Goal: Task Accomplishment & Management: Complete application form

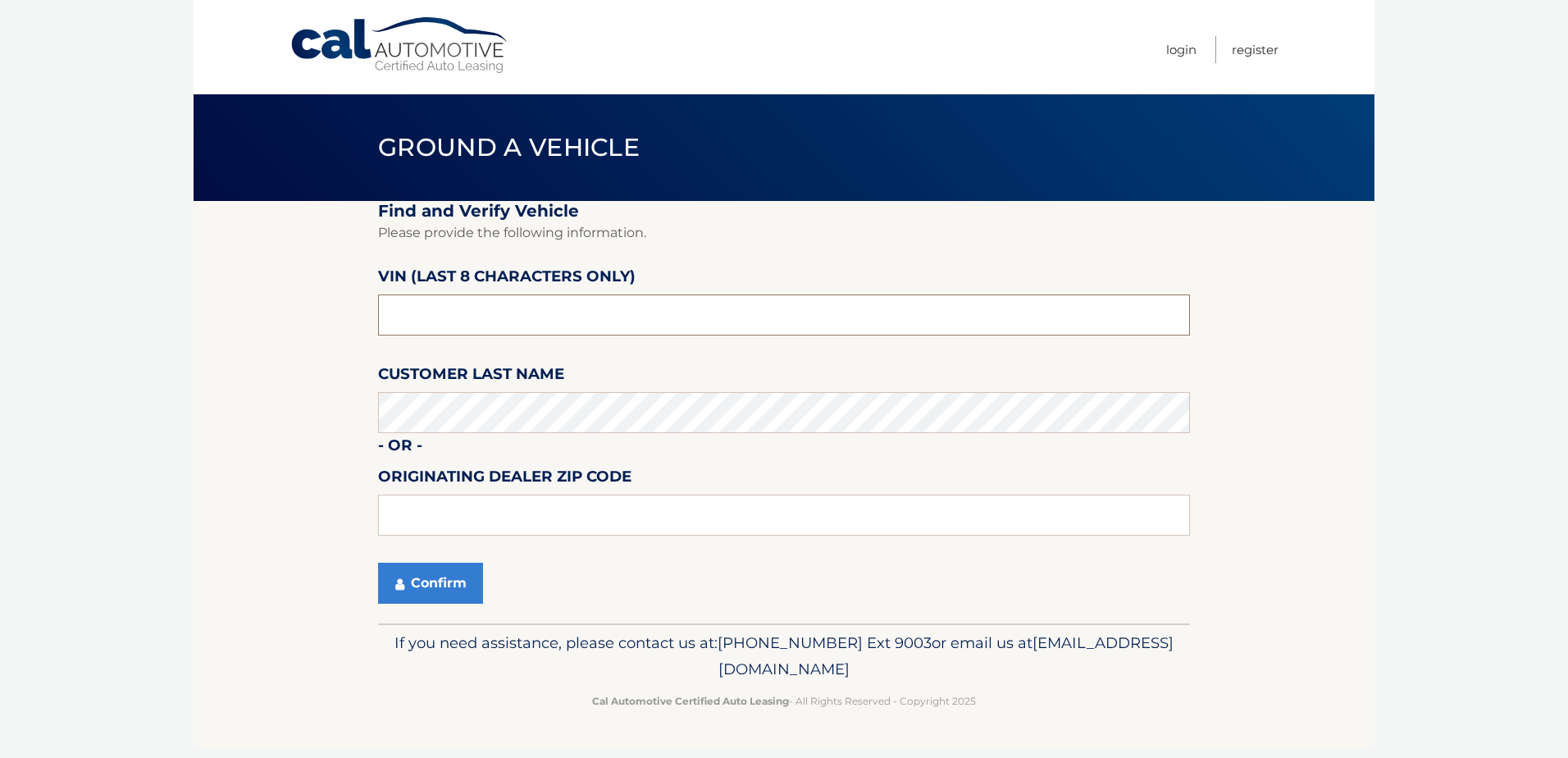
drag, startPoint x: 511, startPoint y: 308, endPoint x: 291, endPoint y: 316, distance: 220.1
click at [291, 316] on section "Find and Verify Vehicle Please provide the following information. VIN (last 8 c…" at bounding box center [784, 412] width 1180 height 422
type input "PH521994"
click at [424, 589] on button "Confirm" at bounding box center [430, 582] width 105 height 41
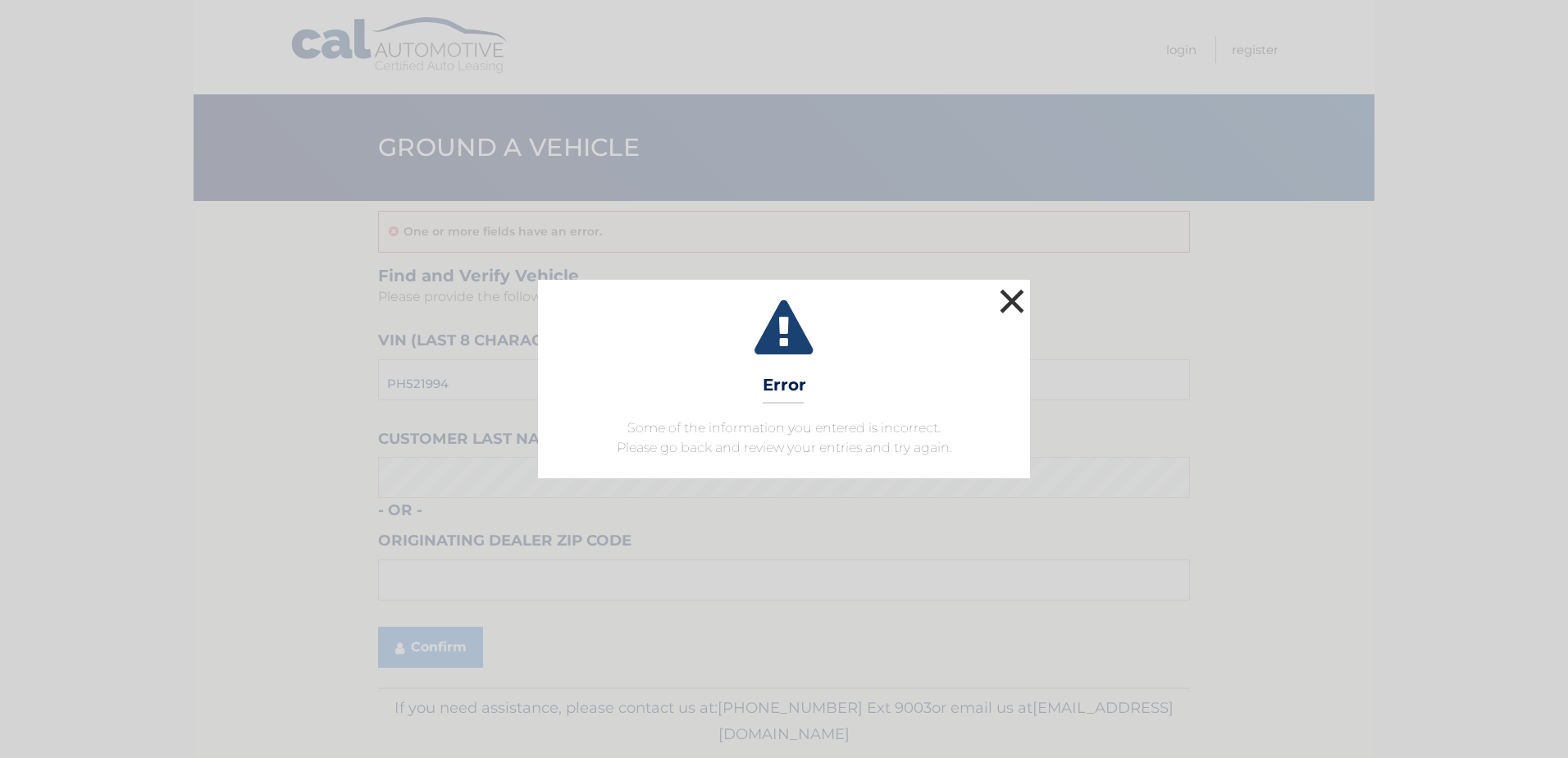
click at [1010, 301] on button "×" at bounding box center [1011, 301] width 33 height 33
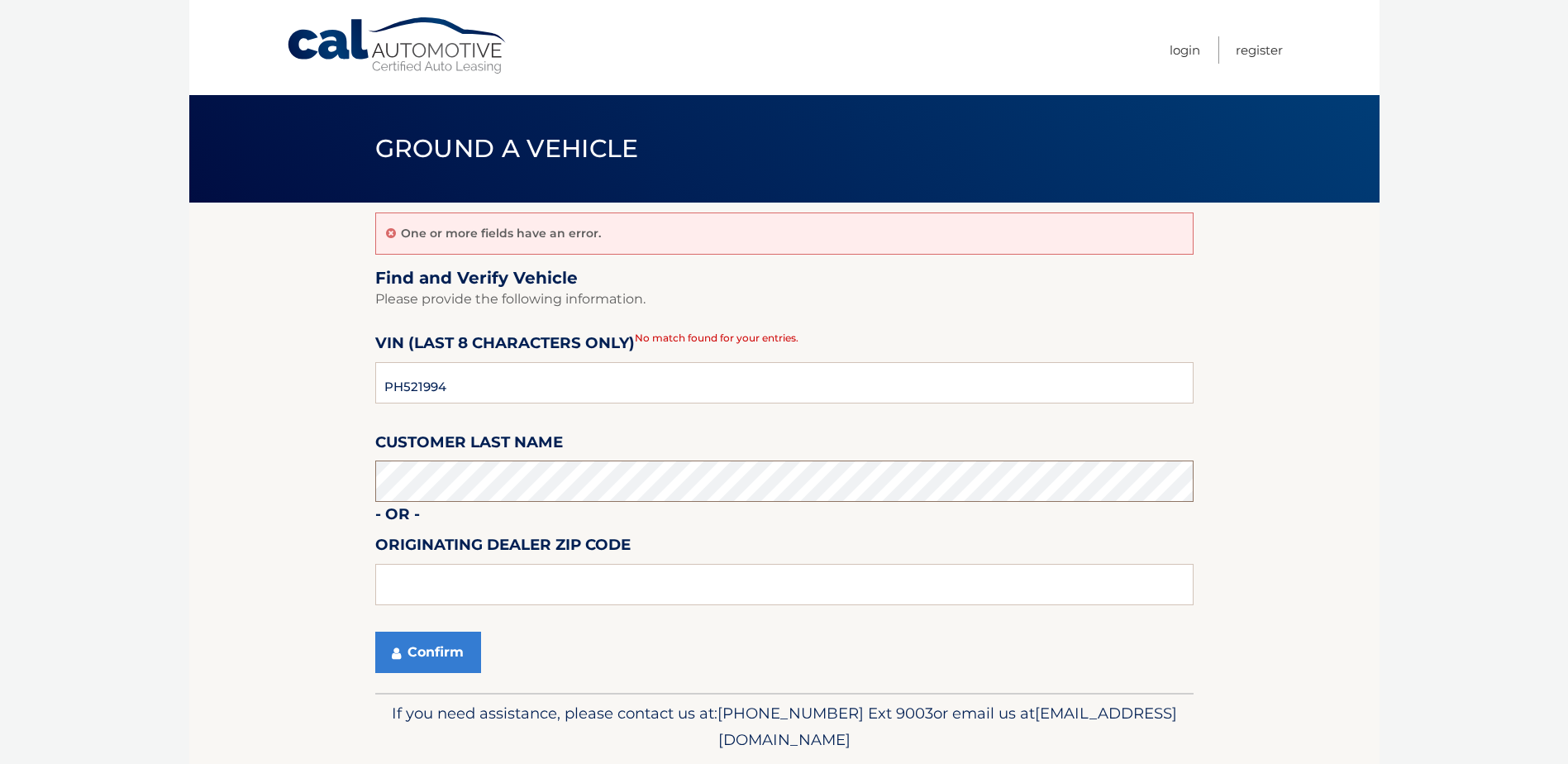
click at [322, 473] on section "One or more fields have an error. Find and Verify Vehicle Please provide the fo…" at bounding box center [784, 448] width 1190 height 490
click at [415, 657] on button "Confirm" at bounding box center [428, 652] width 106 height 41
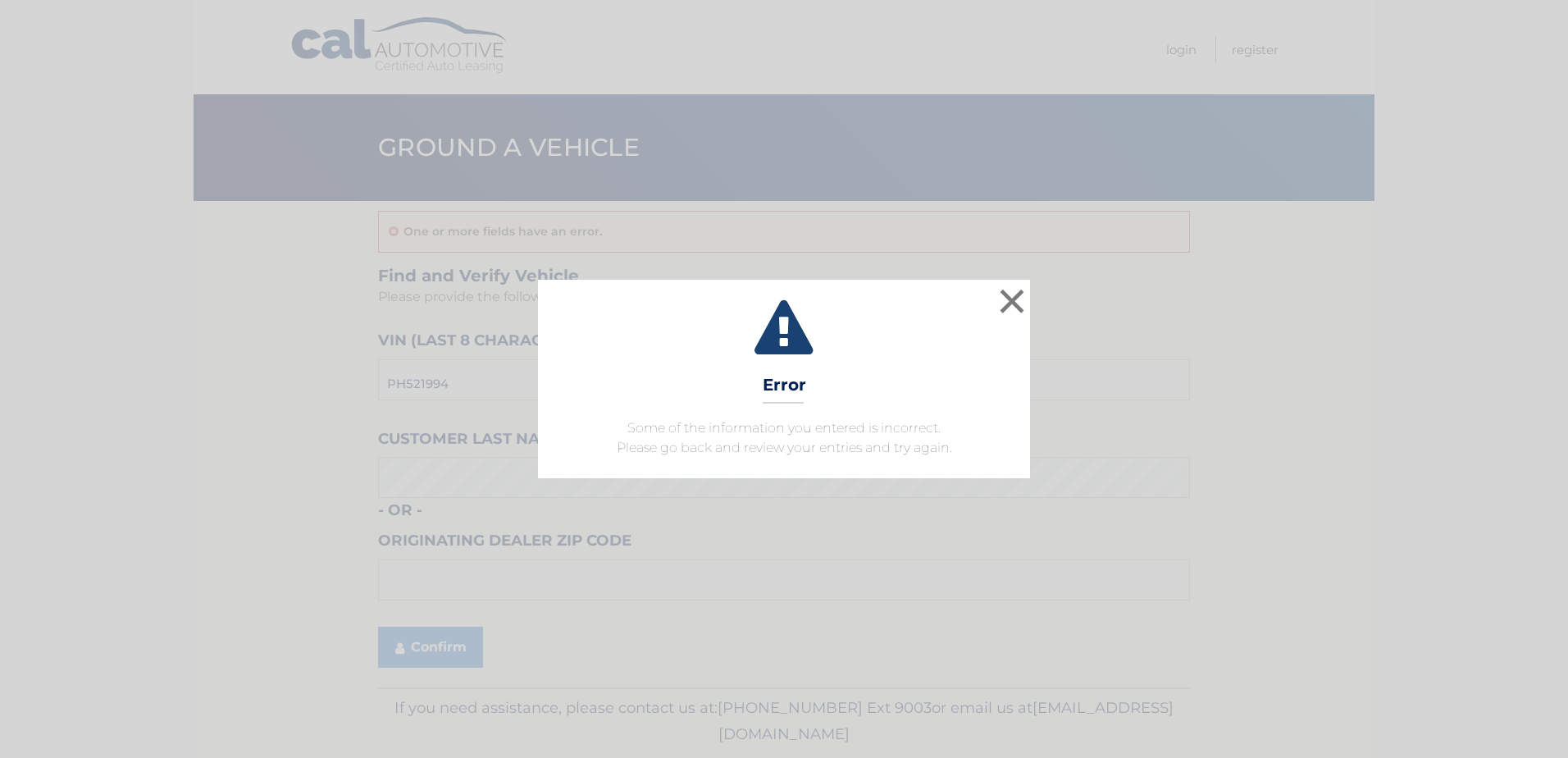
click at [437, 480] on div "× Error Some of the information you entered is incorrect. Please go back and re…" at bounding box center [784, 379] width 1568 height 758
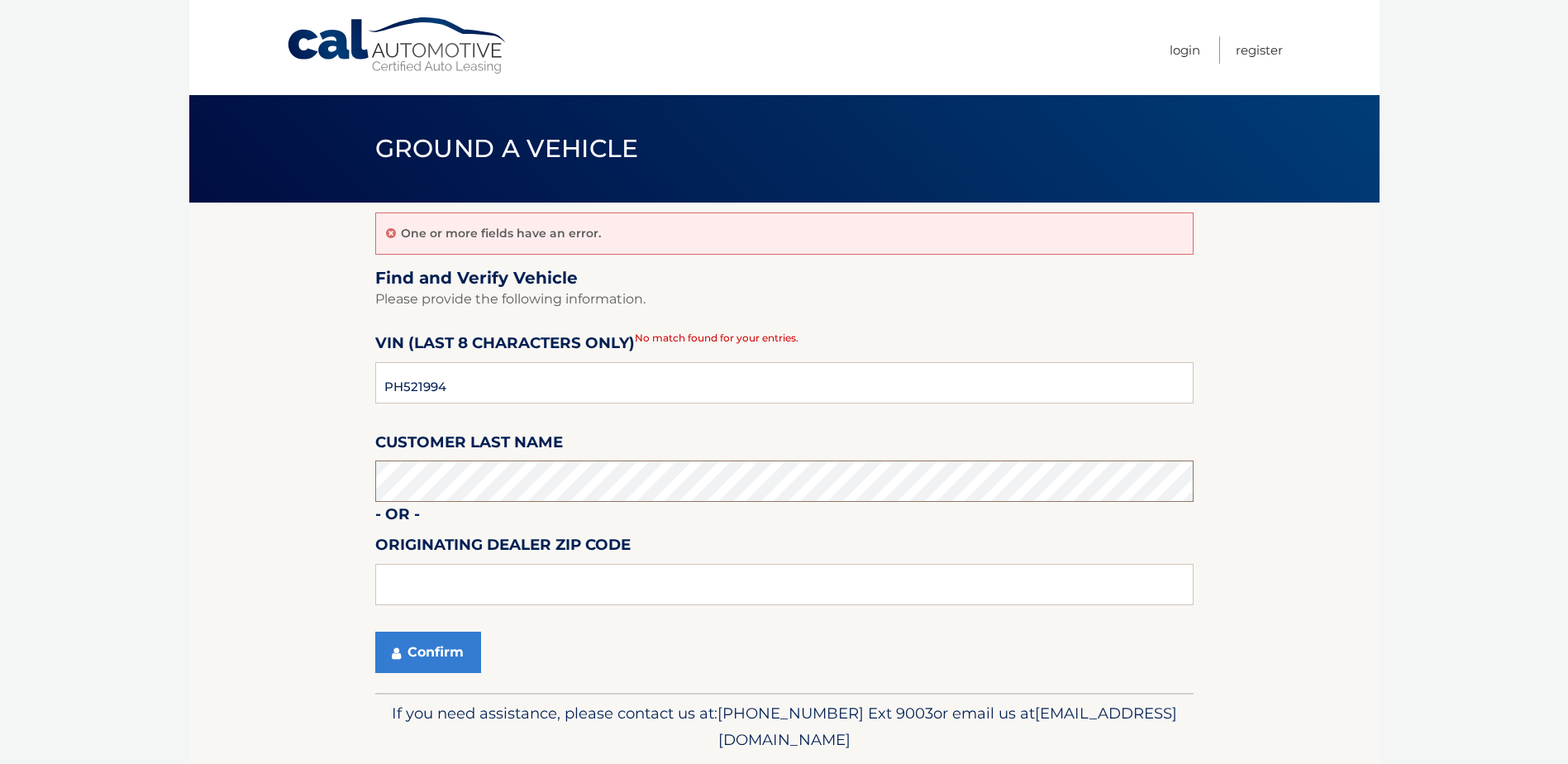
click at [373, 478] on section "One or more fields have an error. Find and Verify Vehicle Please provide the fo…" at bounding box center [784, 448] width 1190 height 490
click at [426, 656] on button "Confirm" at bounding box center [428, 652] width 106 height 41
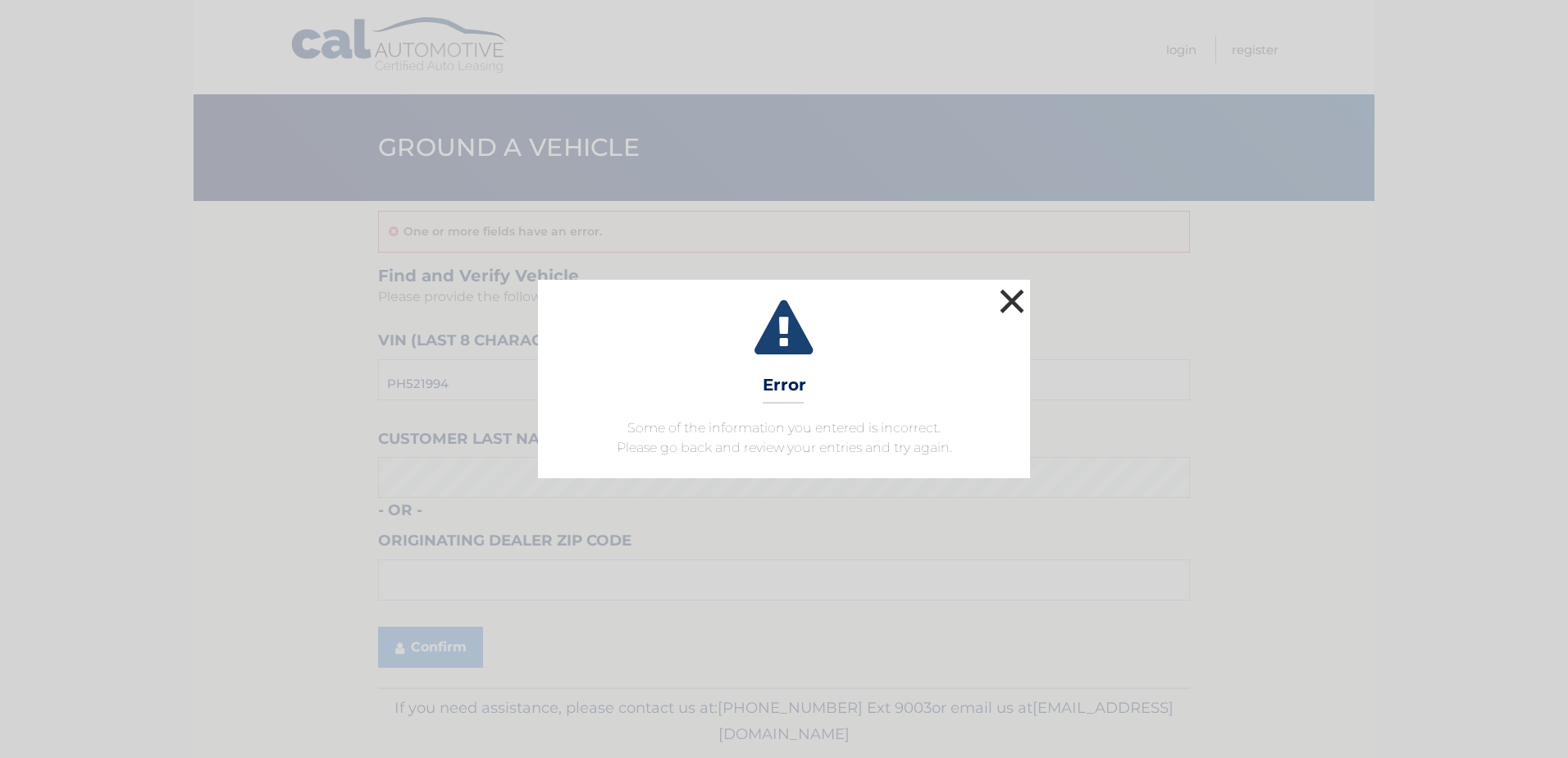
click at [1012, 303] on button "×" at bounding box center [1011, 301] width 33 height 33
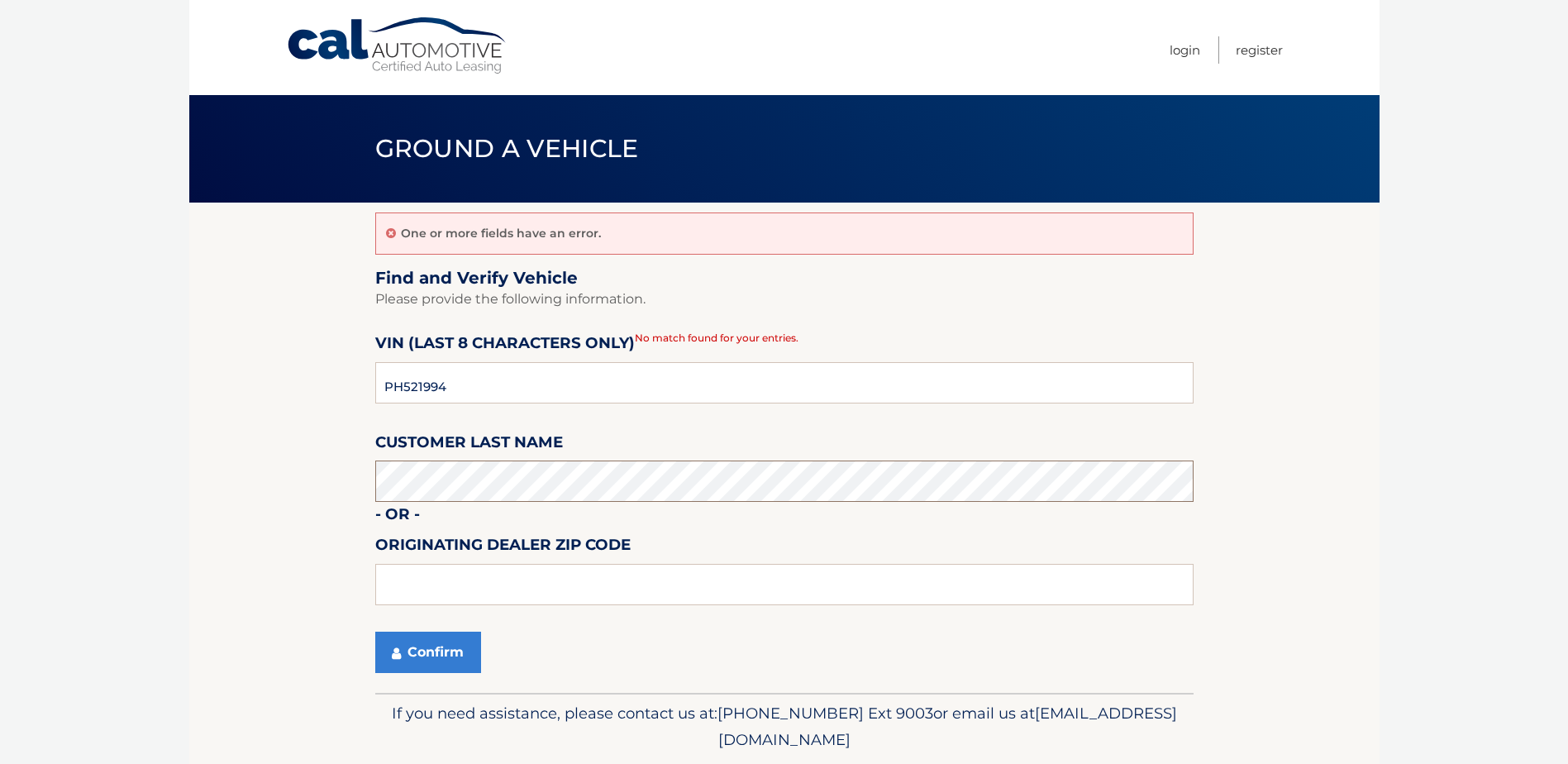
click at [364, 491] on section "One or more fields have an error. Find and Verify Vehicle Please provide the fo…" at bounding box center [784, 448] width 1190 height 490
click at [409, 646] on button "Confirm" at bounding box center [428, 652] width 106 height 41
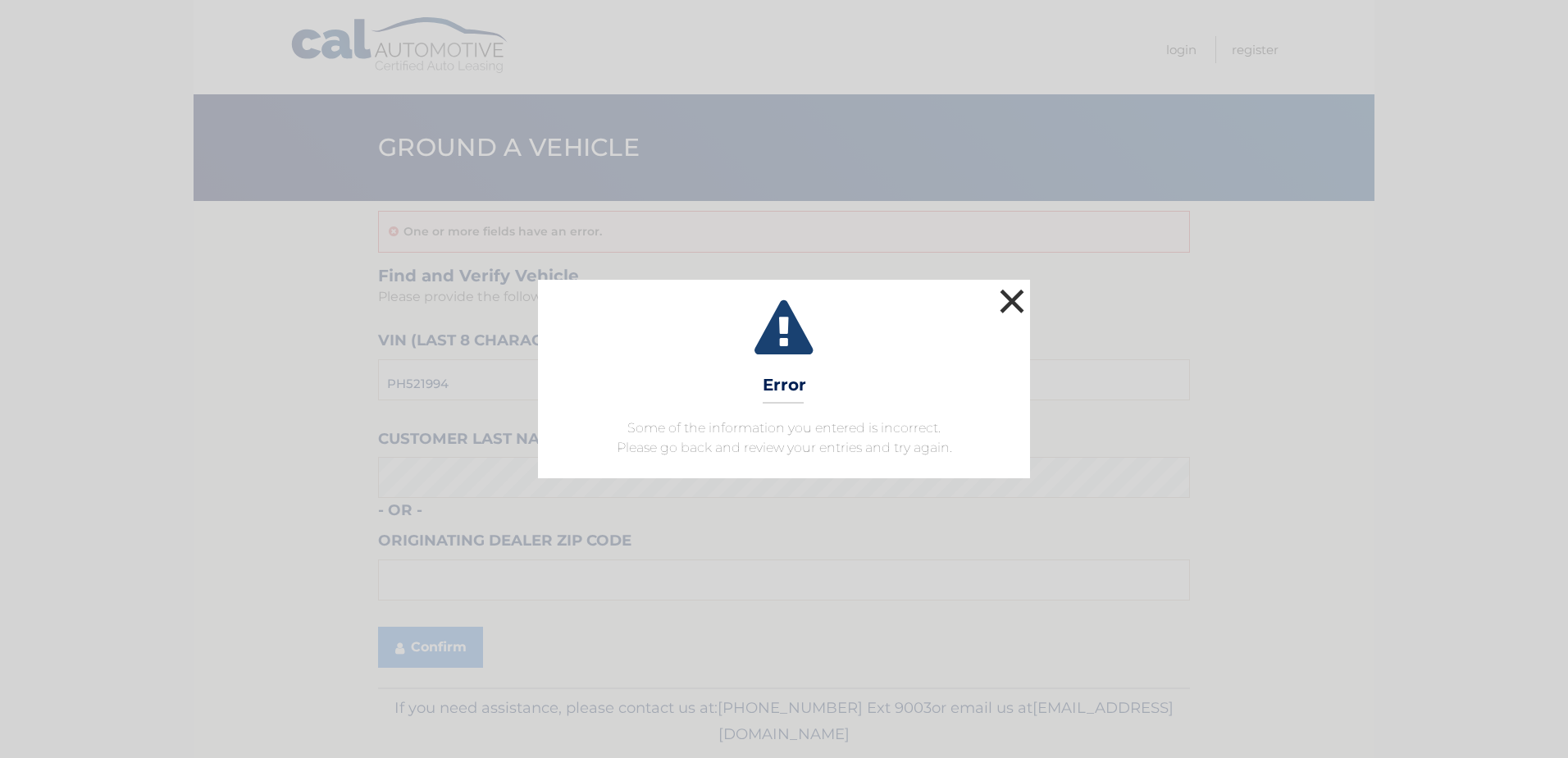
click at [1021, 295] on button "×" at bounding box center [1011, 301] width 33 height 33
